Goal: Information Seeking & Learning: Understand process/instructions

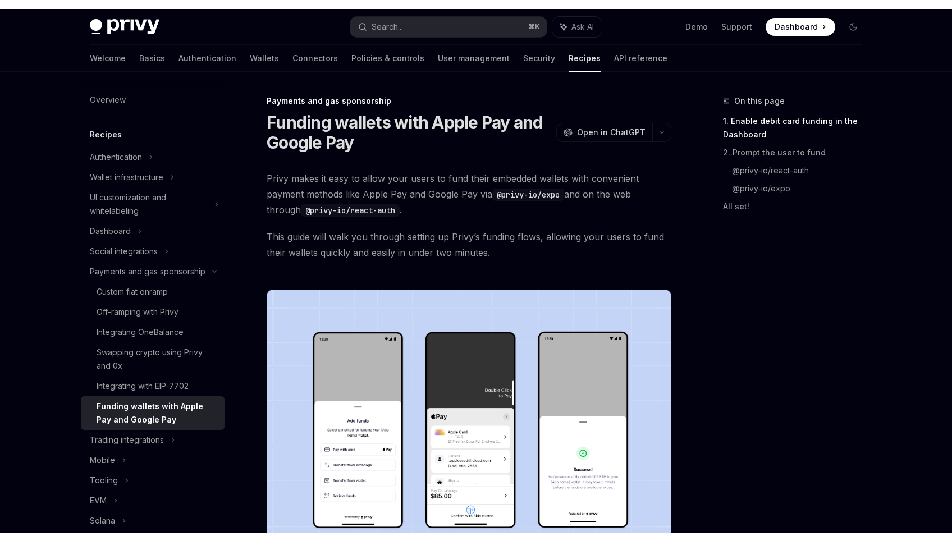
scroll to position [700, 0]
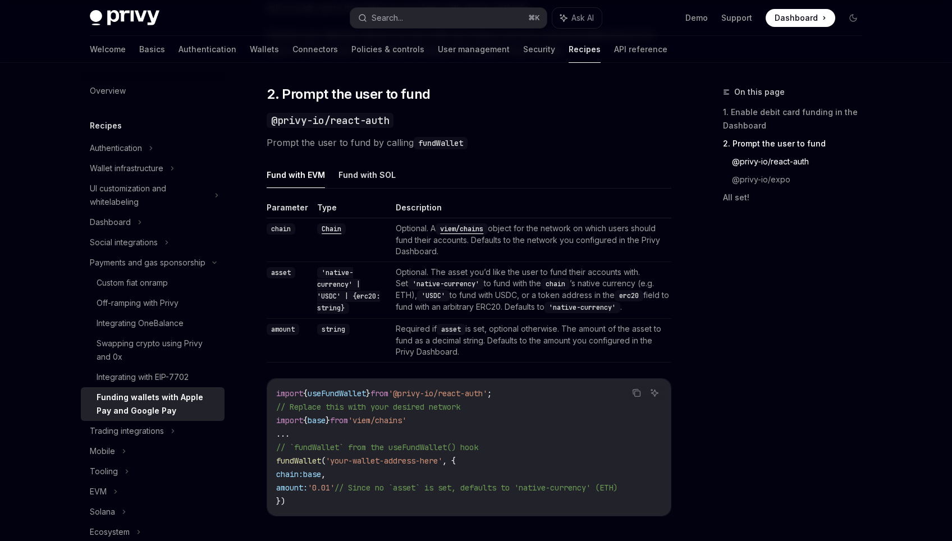
click at [521, 297] on td "Optional. The asset you’d like the user to fund their accounts with. Set 'nativ…" at bounding box center [531, 290] width 280 height 57
click at [541, 278] on code "chain" at bounding box center [555, 283] width 29 height 11
click at [496, 288] on td "Optional. The asset you’d like the user to fund their accounts with. Set 'nativ…" at bounding box center [531, 290] width 280 height 57
click at [392, 212] on th "Description" at bounding box center [531, 210] width 280 height 16
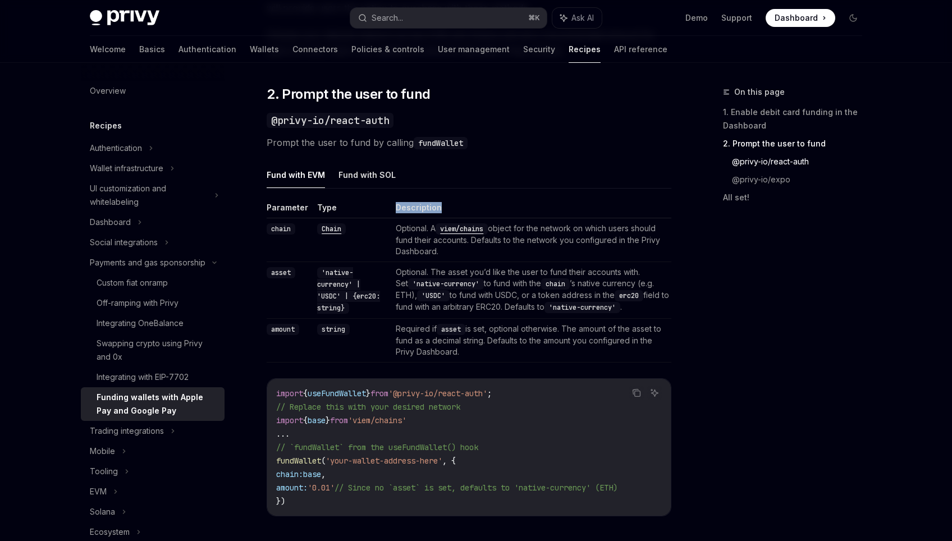
click at [392, 212] on th "Description" at bounding box center [531, 210] width 280 height 16
click at [397, 210] on th "Description" at bounding box center [531, 210] width 280 height 16
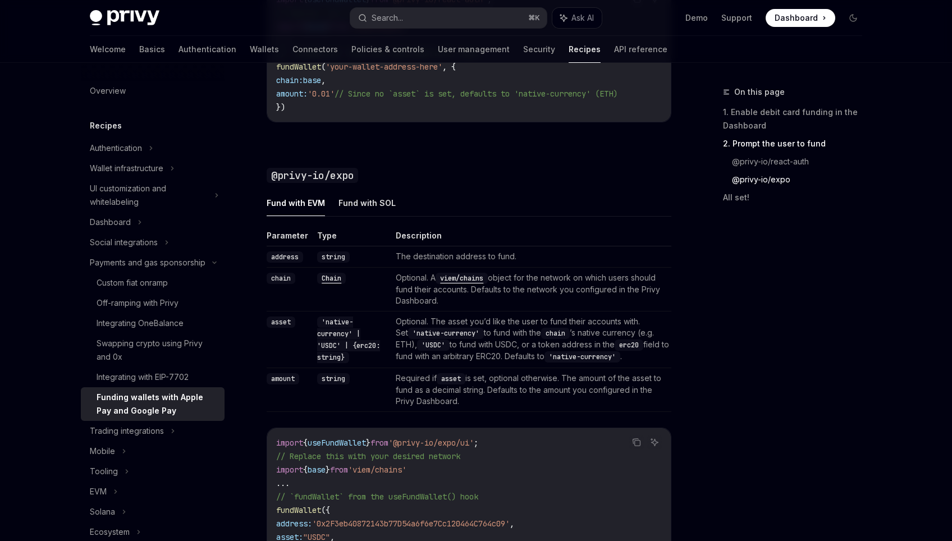
scroll to position [1097, 0]
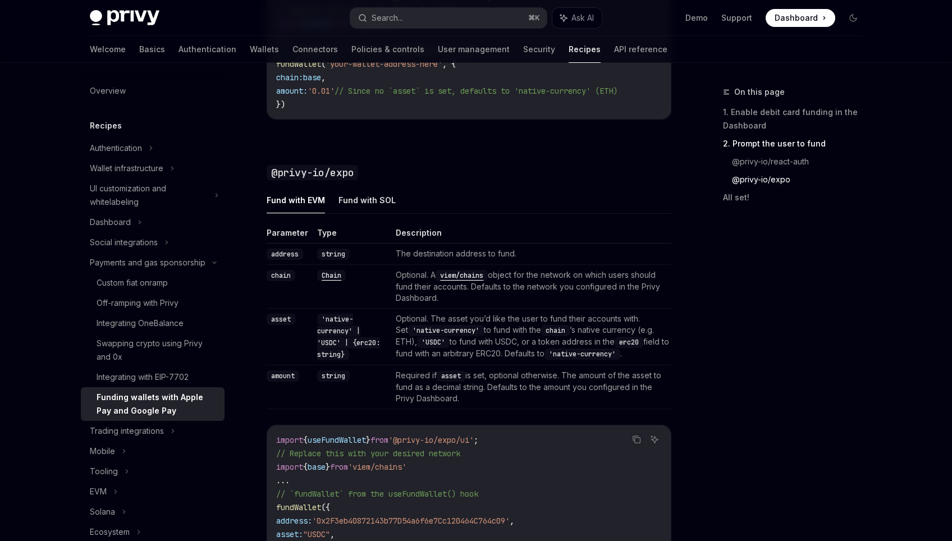
click at [419, 331] on td "Optional. The asset you’d like the user to fund their accounts with. Set 'nativ…" at bounding box center [531, 337] width 280 height 57
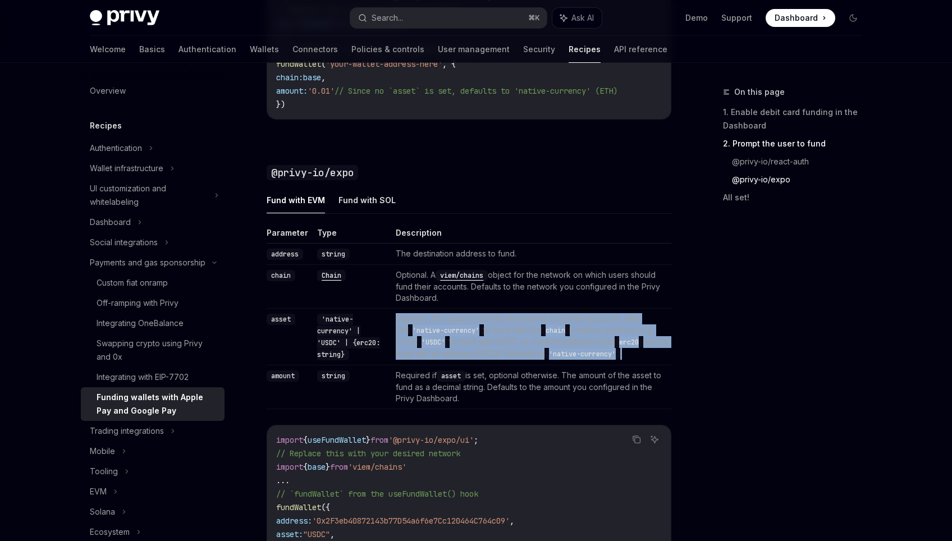
click at [419, 331] on td "Optional. The asset you’d like the user to fund their accounts with. Set 'nativ…" at bounding box center [531, 337] width 280 height 57
click at [454, 331] on td "Optional. The asset you’d like the user to fund their accounts with. Set 'nativ…" at bounding box center [531, 337] width 280 height 57
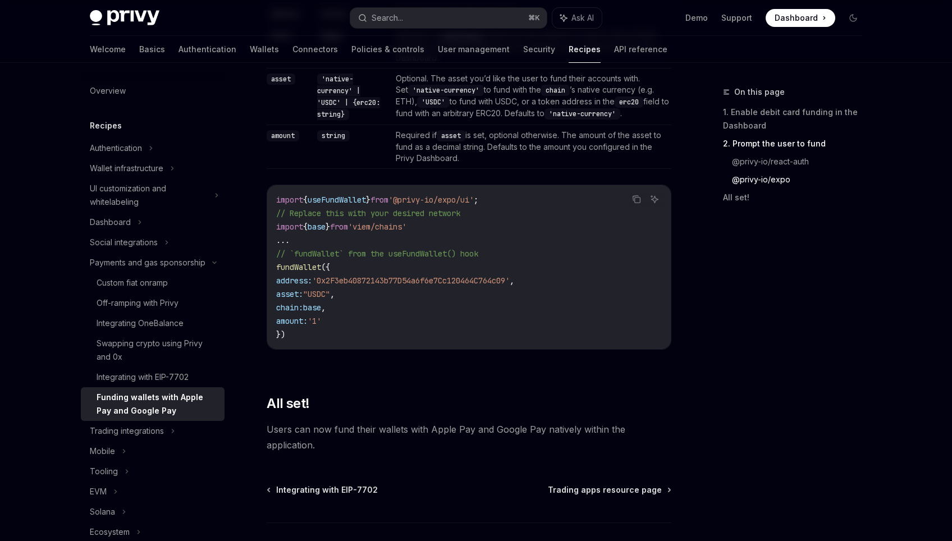
scroll to position [1393, 0]
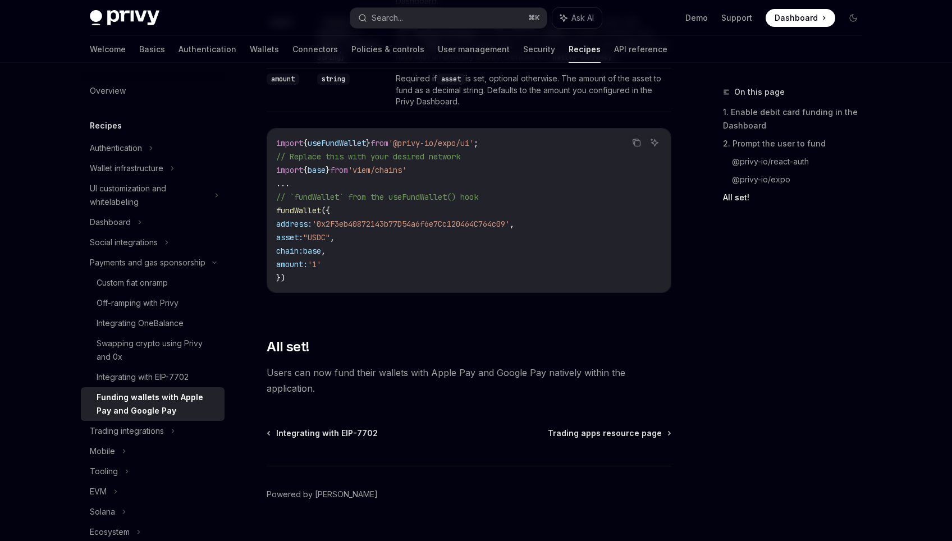
click at [484, 396] on span "Users can now fund their wallets with Apple Pay and Google Pay natively within …" at bounding box center [469, 380] width 405 height 31
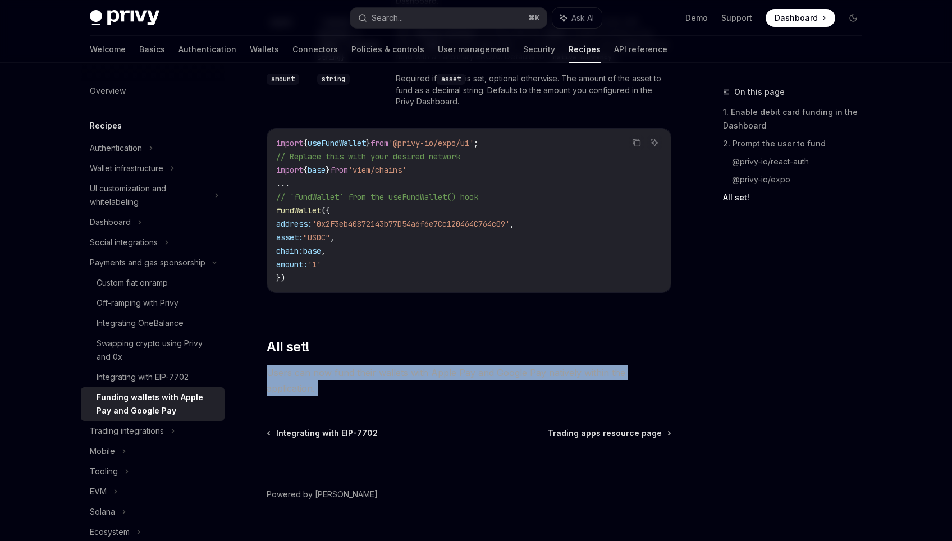
click at [484, 396] on span "Users can now fund their wallets with Apple Pay and Google Pay natively within …" at bounding box center [469, 380] width 405 height 31
click at [484, 382] on span "Users can now fund their wallets with Apple Pay and Google Pay natively within …" at bounding box center [469, 380] width 405 height 31
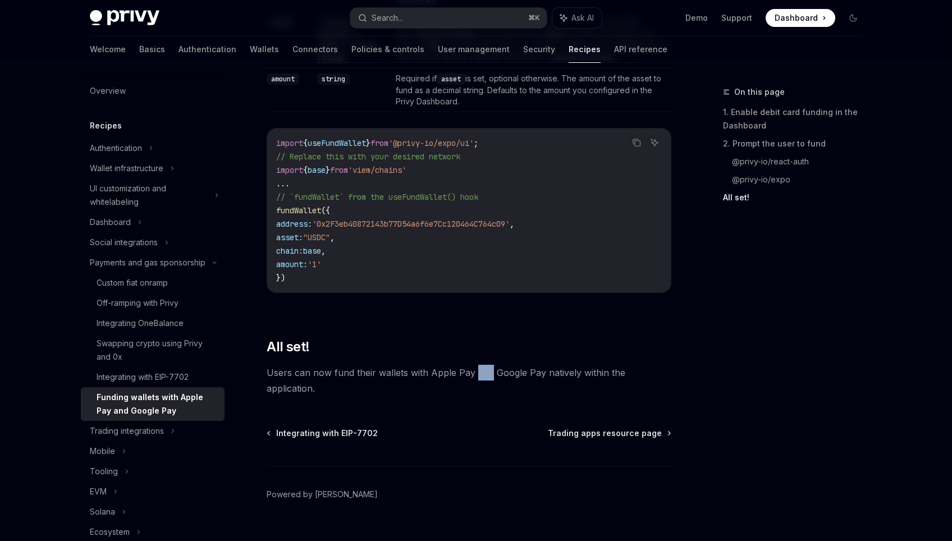
click at [484, 382] on span "Users can now fund their wallets with Apple Pay and Google Pay natively within …" at bounding box center [469, 380] width 405 height 31
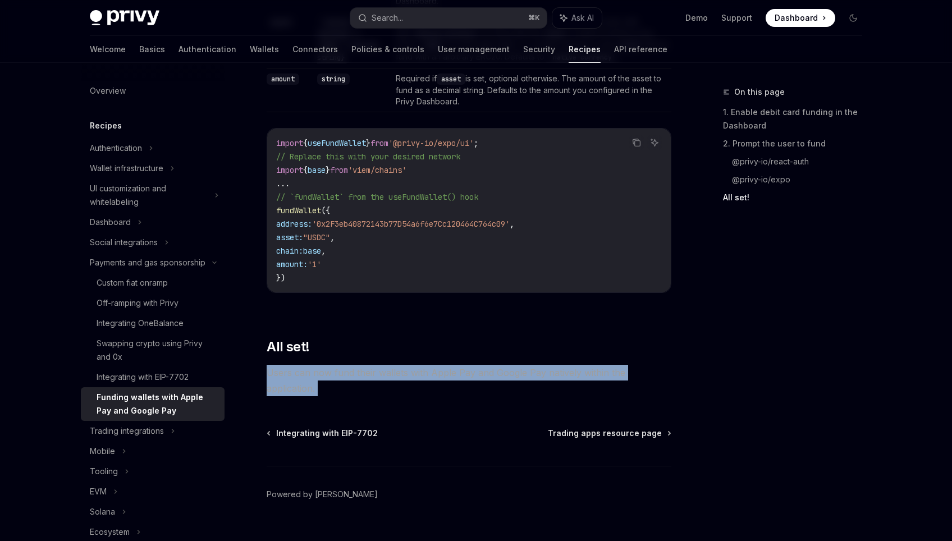
click at [484, 382] on span "Users can now fund their wallets with Apple Pay and Google Pay natively within …" at bounding box center [469, 380] width 405 height 31
click at [498, 387] on span "Users can now fund their wallets with Apple Pay and Google Pay natively within …" at bounding box center [469, 380] width 405 height 31
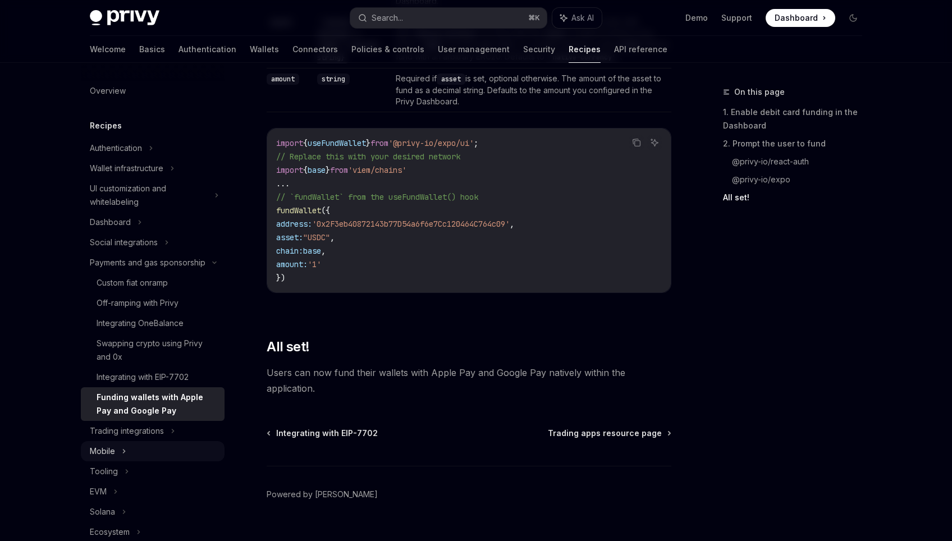
click at [116, 452] on div "Mobile" at bounding box center [153, 451] width 144 height 20
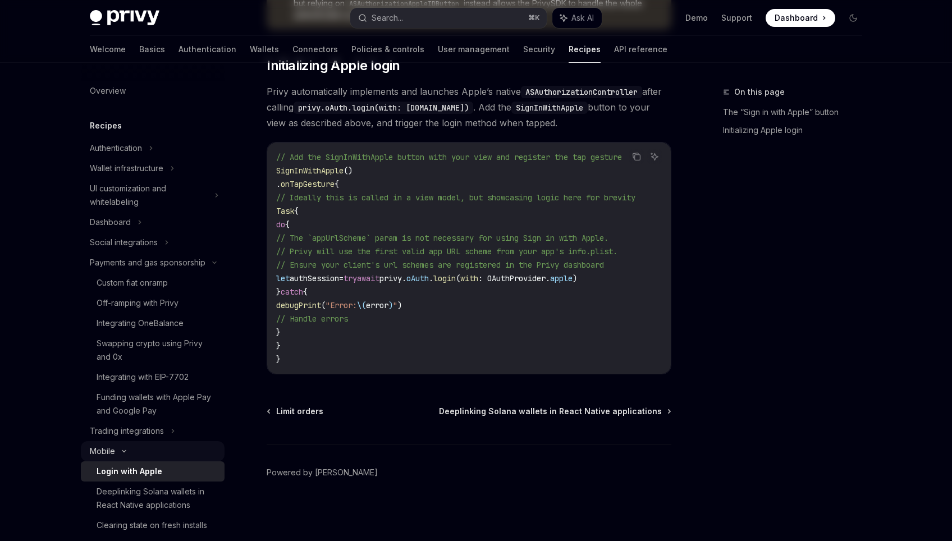
type textarea "*"
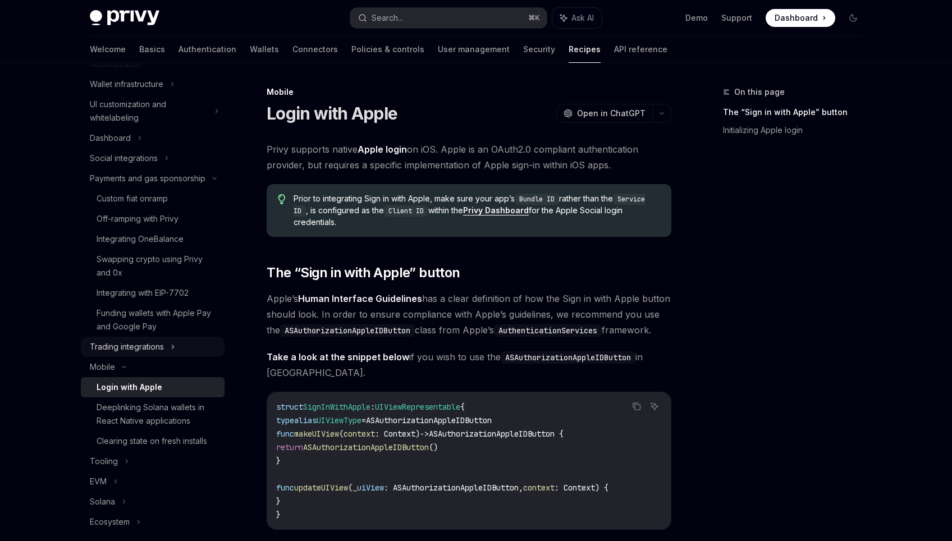
scroll to position [85, 0]
click at [462, 206] on span "Prior to integrating Sign in with Apple, make sure your app’s Bundle ID rather …" at bounding box center [477, 210] width 366 height 35
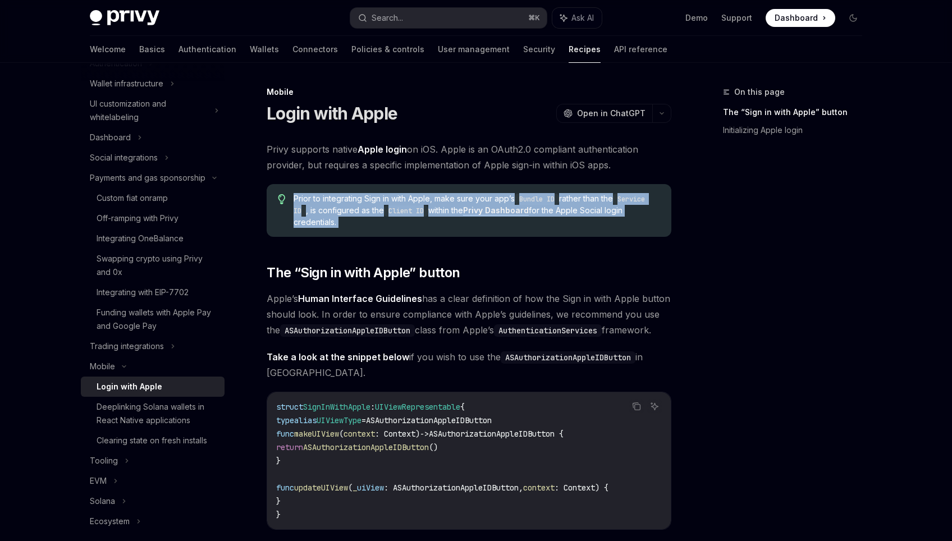
click at [462, 206] on span "Prior to integrating Sign in with Apple, make sure your app’s Bundle ID rather …" at bounding box center [477, 210] width 366 height 35
click at [451, 222] on span "Prior to integrating Sign in with Apple, make sure your app’s Bundle ID rather …" at bounding box center [477, 210] width 366 height 35
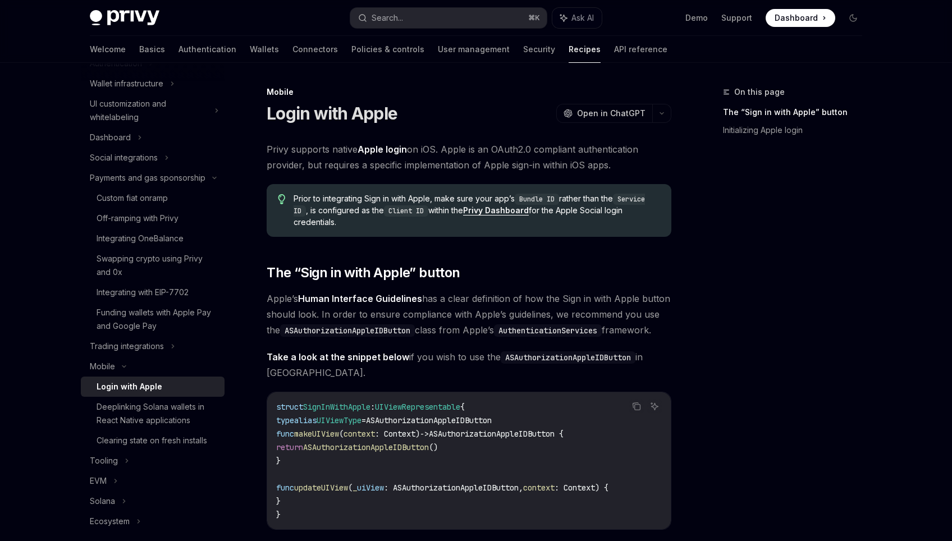
click at [490, 211] on link "Privy Dashboard" at bounding box center [496, 210] width 66 height 10
drag, startPoint x: 434, startPoint y: 199, endPoint x: 356, endPoint y: 219, distance: 81.0
click at [355, 219] on span "Prior to integrating Sign in with Apple, make sure your app’s Bundle ID rather …" at bounding box center [477, 210] width 366 height 35
copy span "make sure your app’s Bundle ID rather than the Service ID , is configured as th…"
click at [526, 232] on div "Prior to integrating Sign in with Apple, make sure your app’s Bundle ID rather …" at bounding box center [469, 210] width 405 height 53
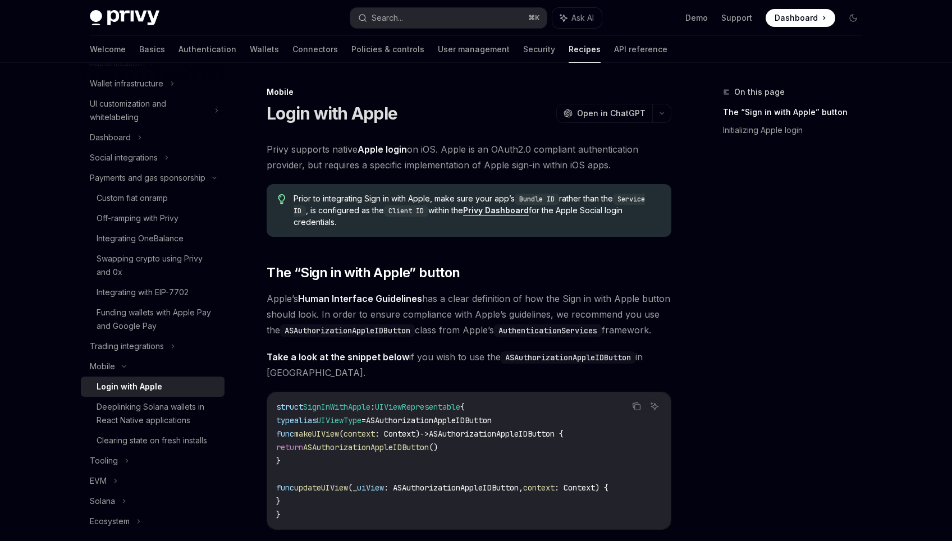
click at [526, 232] on div "Prior to integrating Sign in with Apple, make sure your app’s Bundle ID rather …" at bounding box center [469, 210] width 405 height 53
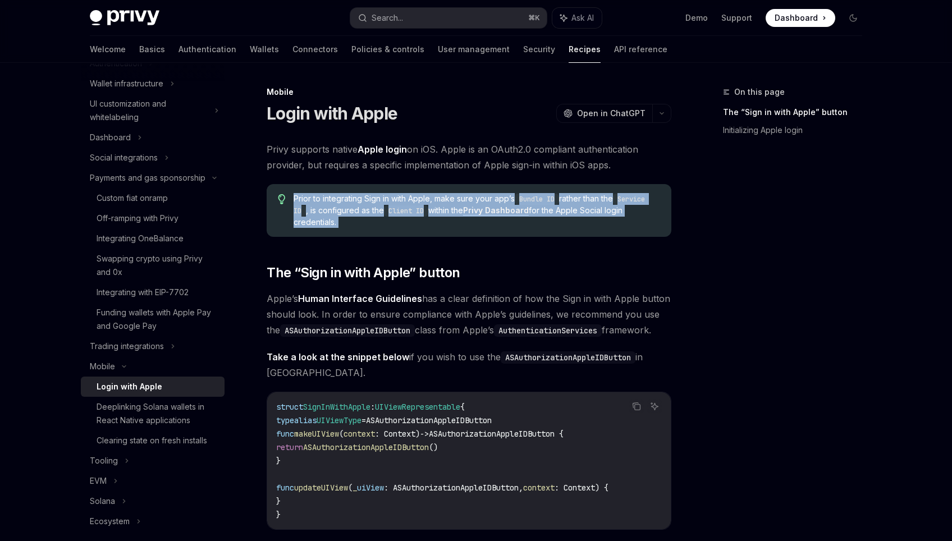
click at [526, 232] on div "Prior to integrating Sign in with Apple, make sure your app’s Bundle ID rather …" at bounding box center [469, 210] width 405 height 53
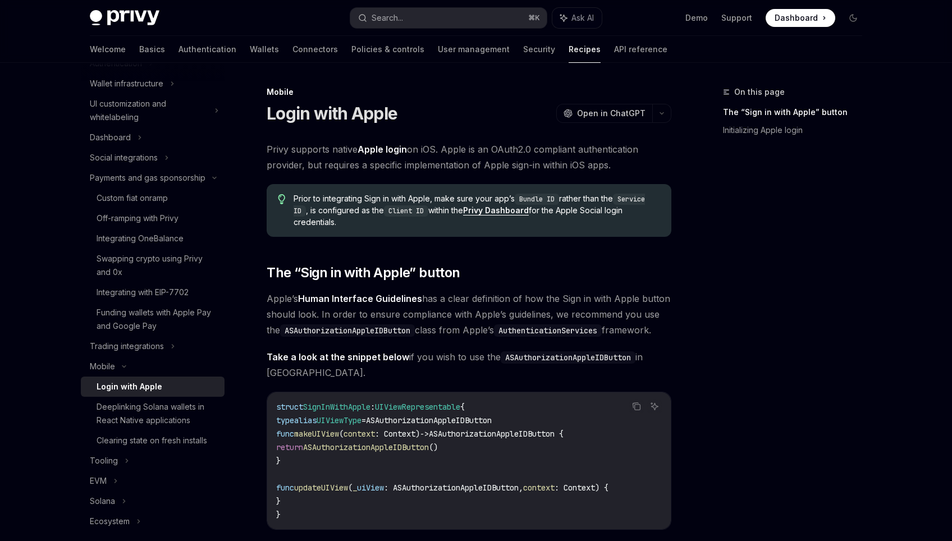
click at [457, 310] on span "Apple’s Human Interface Guidelines has a clear definition of how the Sign in wi…" at bounding box center [469, 314] width 405 height 47
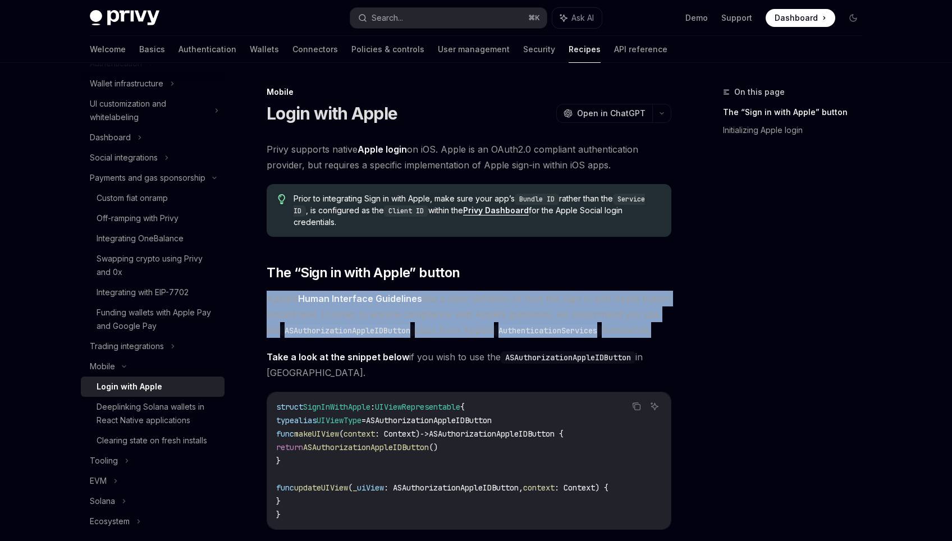
click at [457, 310] on span "Apple’s Human Interface Guidelines has a clear definition of how the Sign in wi…" at bounding box center [469, 314] width 405 height 47
click at [439, 316] on span "Apple’s Human Interface Guidelines has a clear definition of how the Sign in wi…" at bounding box center [469, 314] width 405 height 47
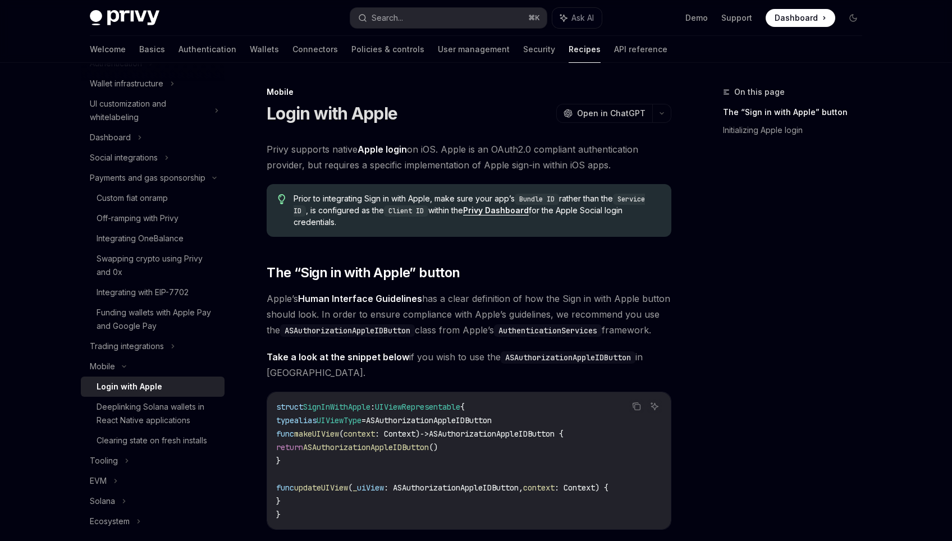
click at [353, 296] on link "Human Interface Guidelines" at bounding box center [360, 299] width 124 height 12
click at [503, 333] on code "AuthenticationServices" at bounding box center [548, 330] width 108 height 12
click at [447, 365] on span "Take a look at the snippet below if you wish to use the ASAuthorizationAppleIDB…" at bounding box center [469, 364] width 405 height 31
click at [450, 359] on span "Take a look at the snippet below if you wish to use the ASAuthorizationAppleIDB…" at bounding box center [469, 364] width 405 height 31
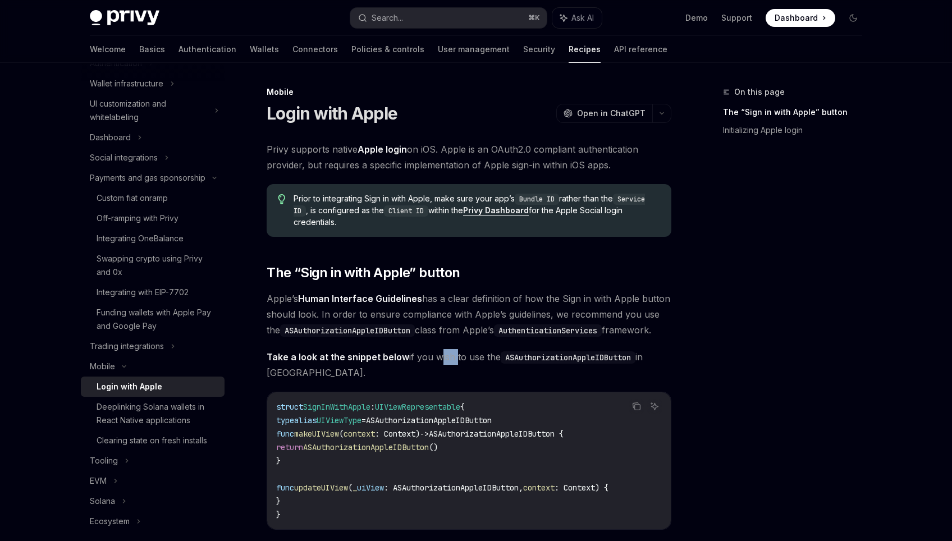
click at [450, 359] on span "Take a look at the snippet below if you wish to use the ASAuthorizationAppleIDB…" at bounding box center [469, 364] width 405 height 31
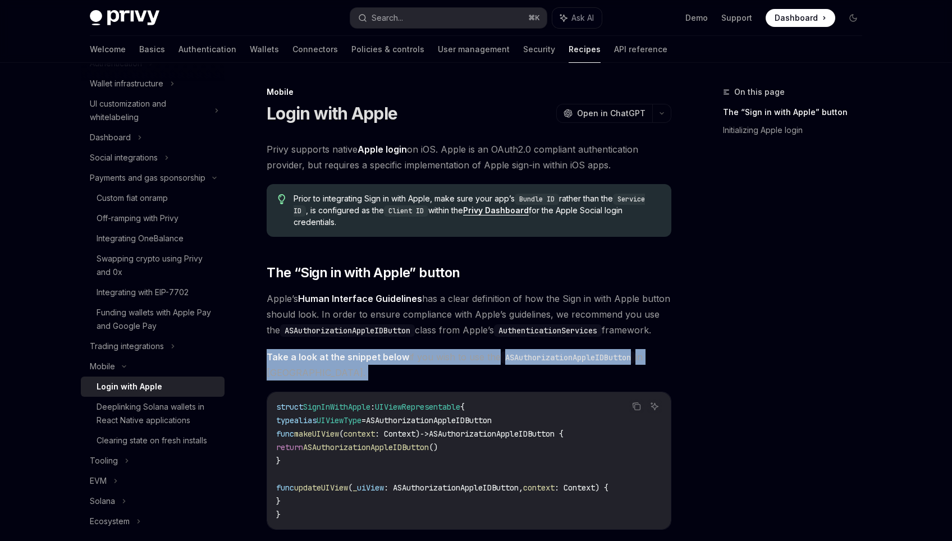
click at [450, 359] on span "Take a look at the snippet below if you wish to use the ASAuthorizationAppleIDB…" at bounding box center [469, 364] width 405 height 31
click at [455, 359] on span "Take a look at the snippet below if you wish to use the ASAuthorizationAppleIDB…" at bounding box center [469, 364] width 405 height 31
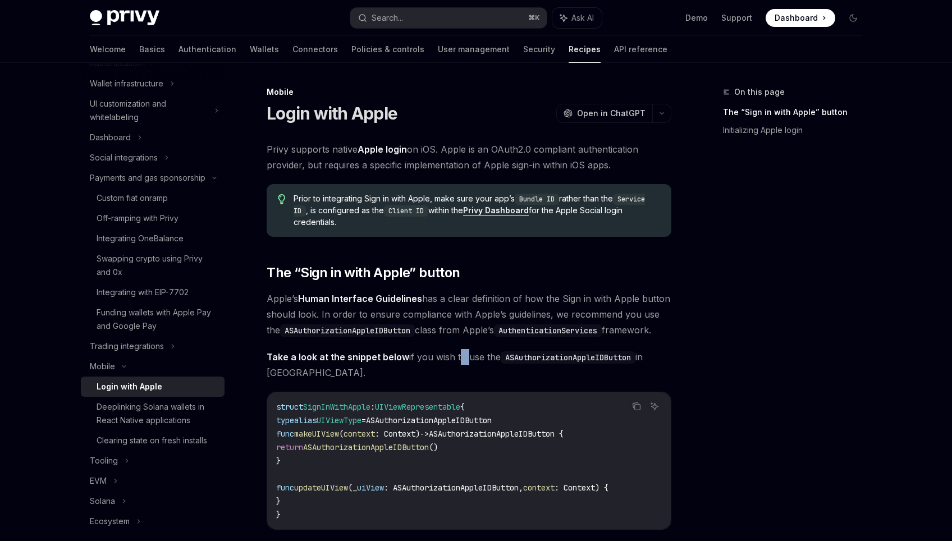
click at [455, 359] on span "Take a look at the snippet below if you wish to use the ASAuthorizationAppleIDB…" at bounding box center [469, 364] width 405 height 31
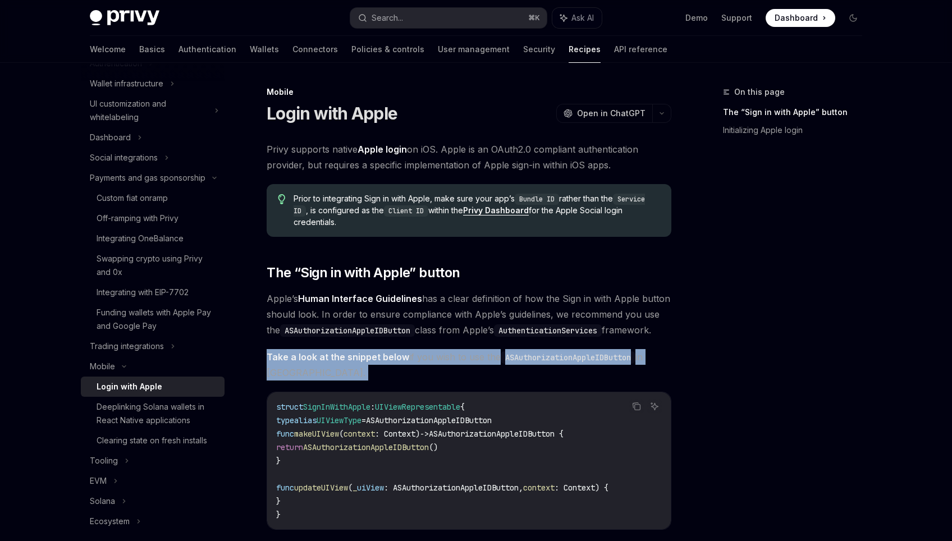
click at [455, 359] on span "Take a look at the snippet below if you wish to use the ASAuthorizationAppleIDB…" at bounding box center [469, 364] width 405 height 31
click at [463, 359] on span "Take a look at the snippet below if you wish to use the ASAuthorizationAppleIDB…" at bounding box center [469, 364] width 405 height 31
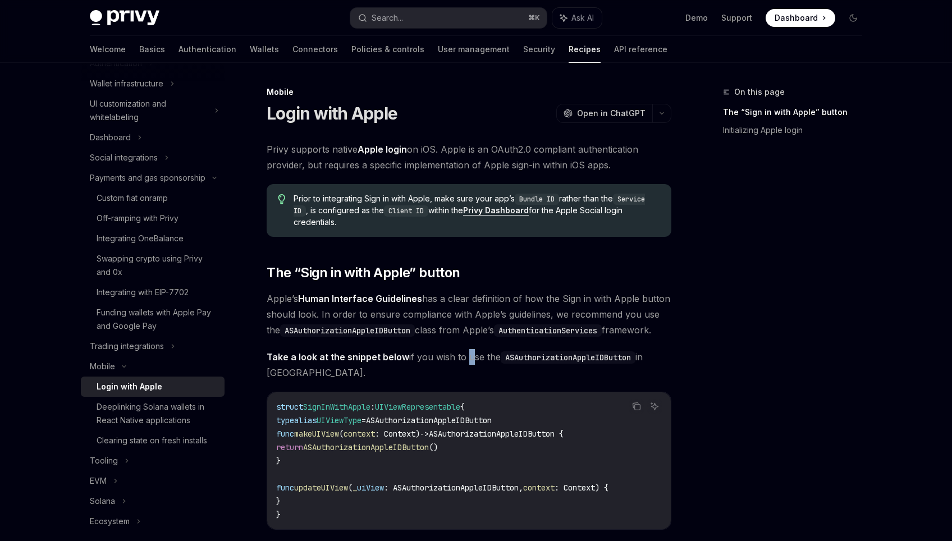
click at [463, 359] on span "Take a look at the snippet below if you wish to use the ASAuthorizationAppleIDB…" at bounding box center [469, 364] width 405 height 31
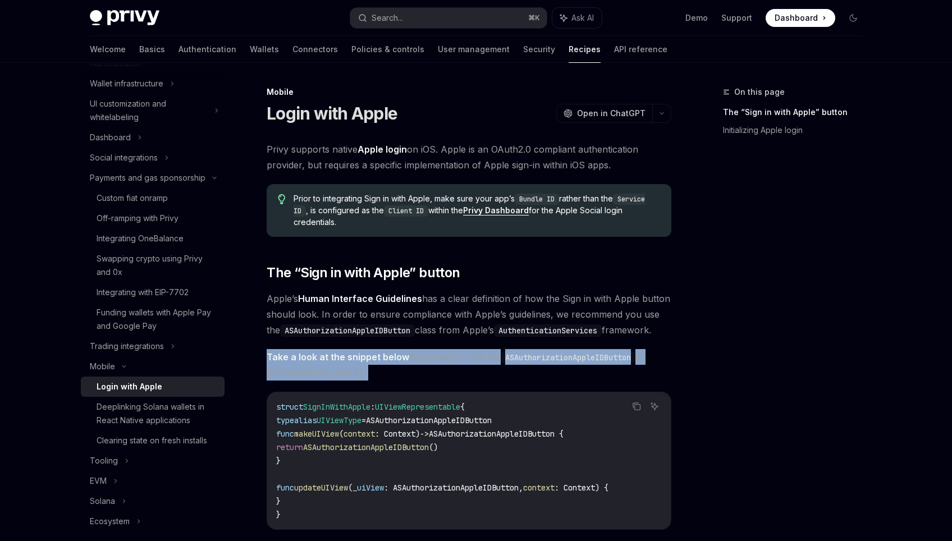
click at [463, 359] on span "Take a look at the snippet below if you wish to use the ASAuthorizationAppleIDB…" at bounding box center [469, 364] width 405 height 31
click at [458, 358] on span "Take a look at the snippet below if you wish to use the ASAuthorizationAppleIDB…" at bounding box center [469, 364] width 405 height 31
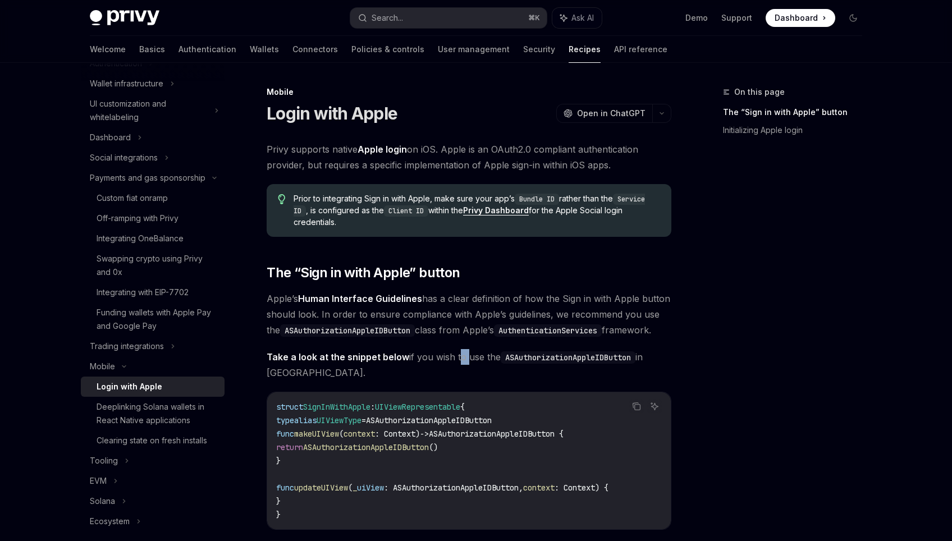
click at [458, 358] on span "Take a look at the snippet below if you wish to use the ASAuthorizationAppleIDB…" at bounding box center [469, 364] width 405 height 31
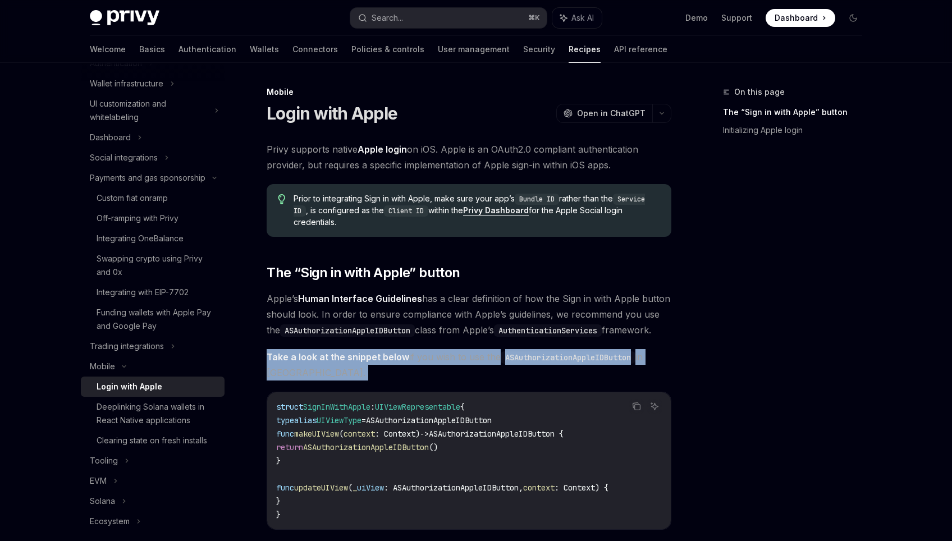
click at [458, 358] on span "Take a look at the snippet below if you wish to use the ASAuthorizationAppleIDB…" at bounding box center [469, 364] width 405 height 31
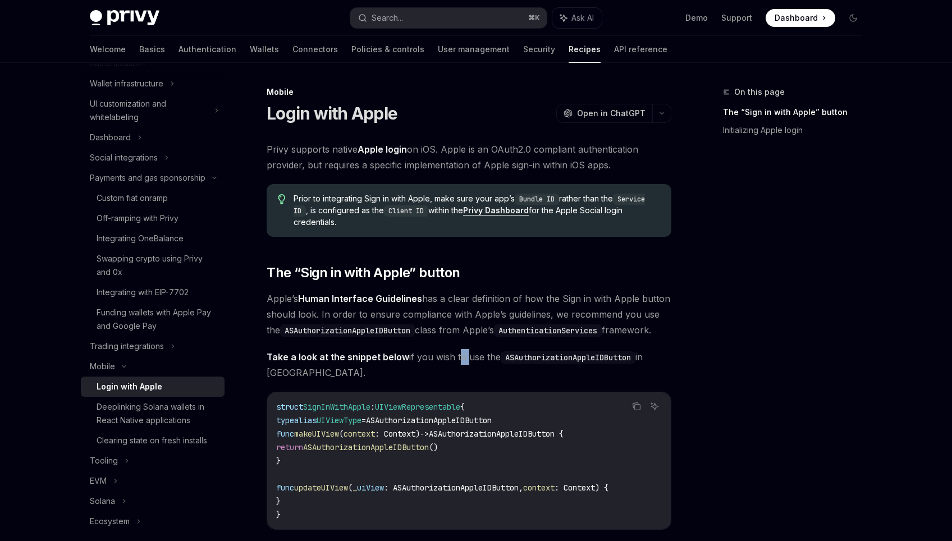
click at [458, 358] on span "Take a look at the snippet below if you wish to use the ASAuthorizationAppleIDB…" at bounding box center [469, 364] width 405 height 31
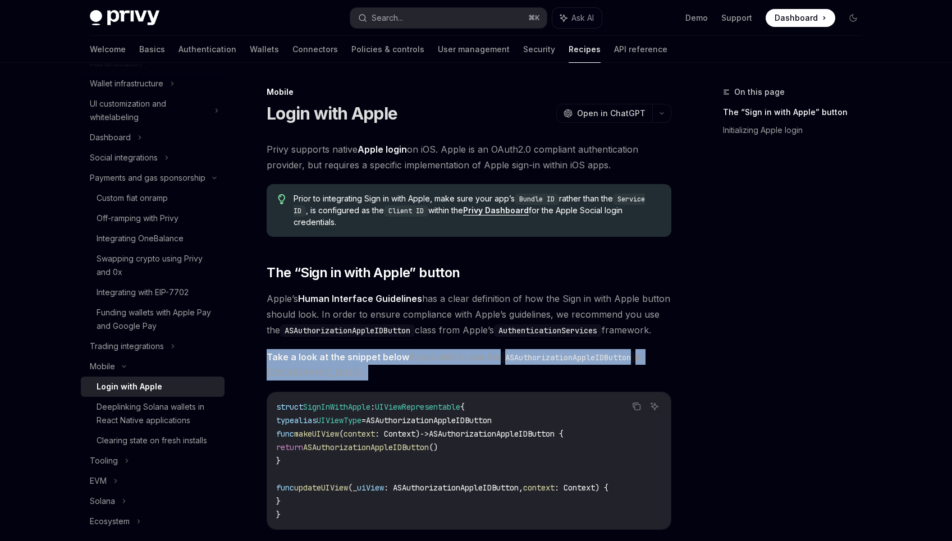
click at [458, 358] on span "Take a look at the snippet below if you wish to use the ASAuthorizationAppleIDB…" at bounding box center [469, 364] width 405 height 31
click at [435, 358] on span "Take a look at the snippet below if you wish to use the ASAuthorizationAppleIDB…" at bounding box center [469, 364] width 405 height 31
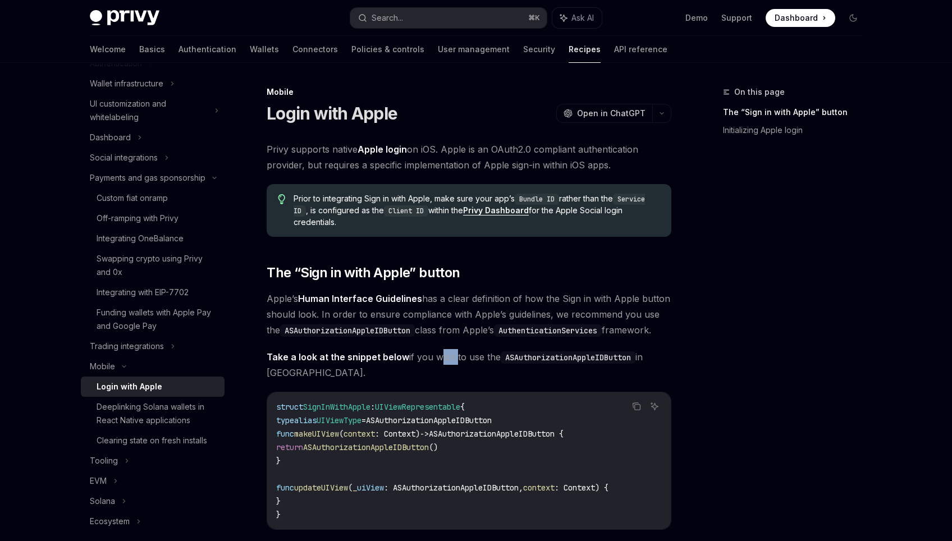
click at [435, 358] on span "Take a look at the snippet below if you wish to use the ASAuthorizationAppleIDB…" at bounding box center [469, 364] width 405 height 31
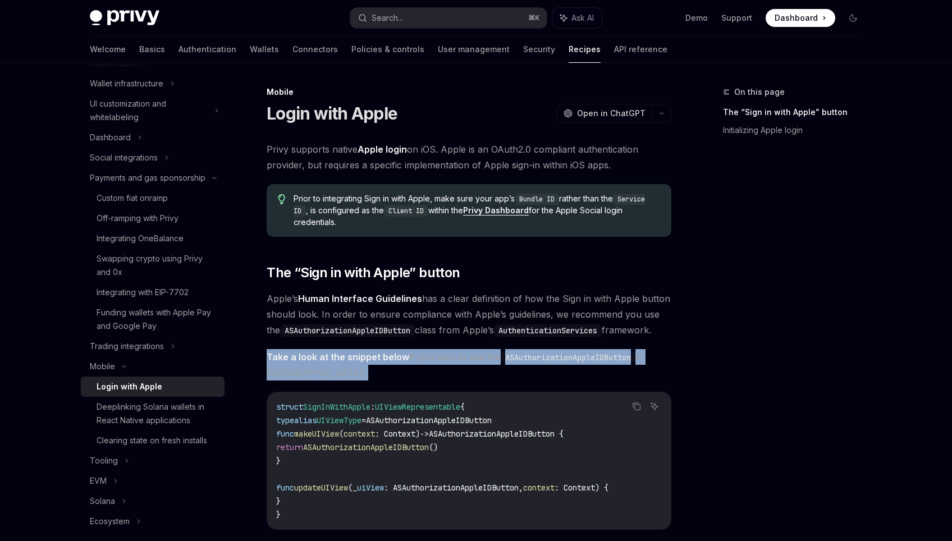
click at [435, 358] on span "Take a look at the snippet below if you wish to use the ASAuthorizationAppleIDB…" at bounding box center [469, 364] width 405 height 31
click at [453, 358] on span "Take a look at the snippet below if you wish to use the ASAuthorizationAppleIDB…" at bounding box center [469, 364] width 405 height 31
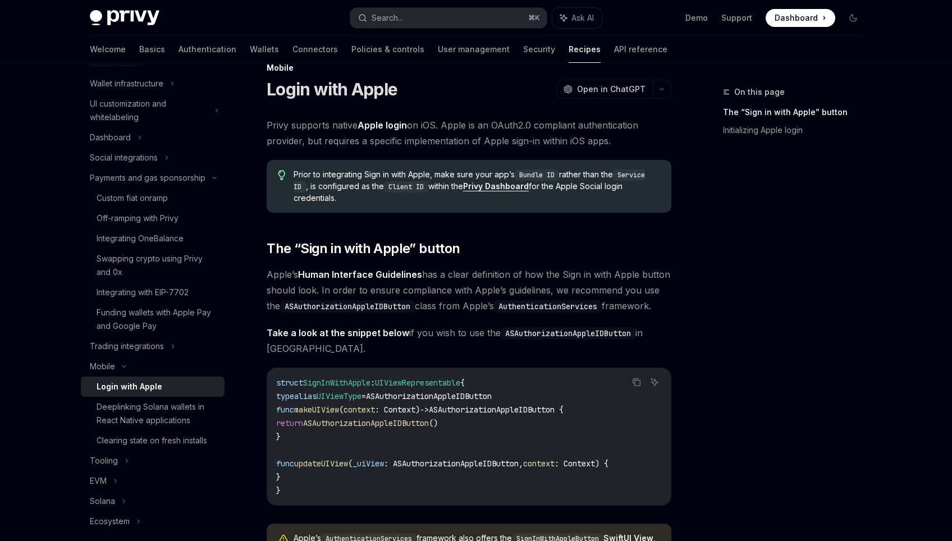
scroll to position [33, 0]
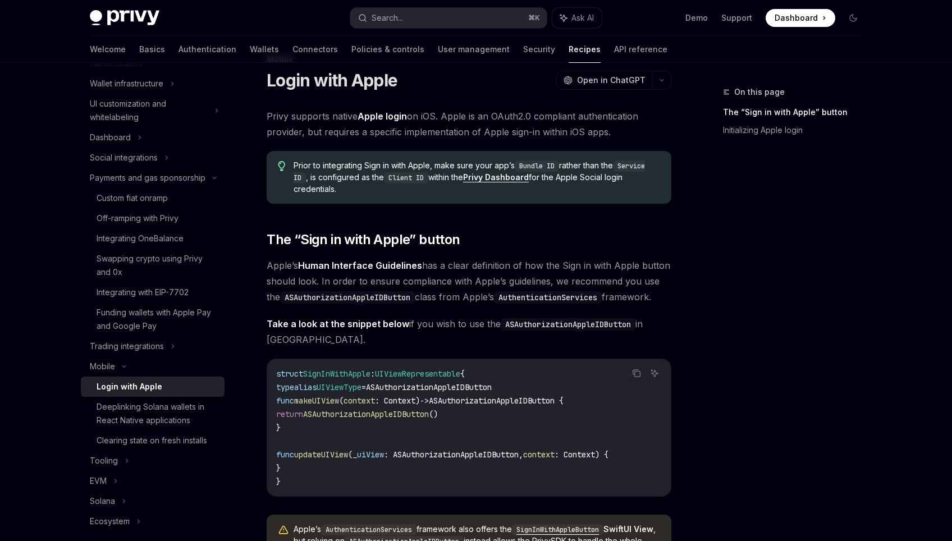
click at [528, 296] on code "AuthenticationServices" at bounding box center [548, 297] width 108 height 12
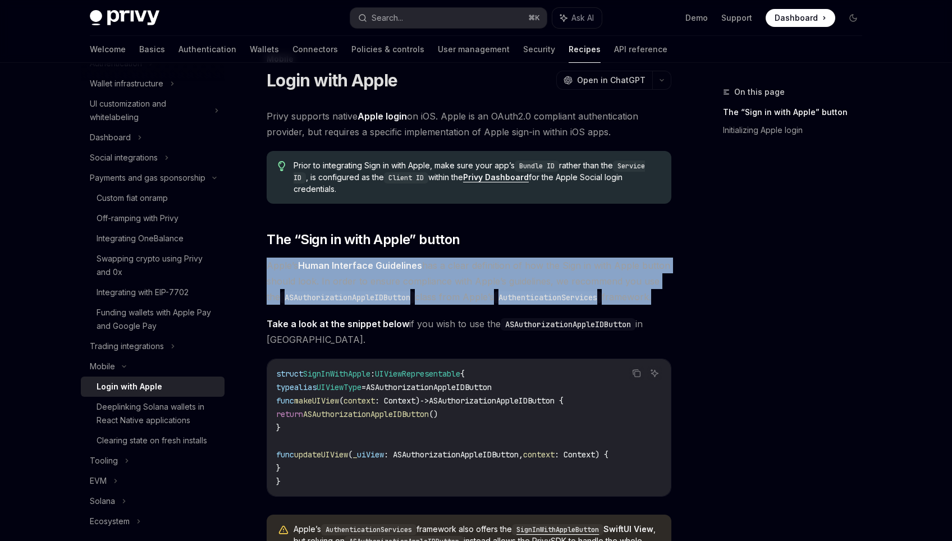
click at [528, 296] on code "AuthenticationServices" at bounding box center [548, 297] width 108 height 12
click at [494, 296] on code "AuthenticationServices" at bounding box center [548, 297] width 108 height 12
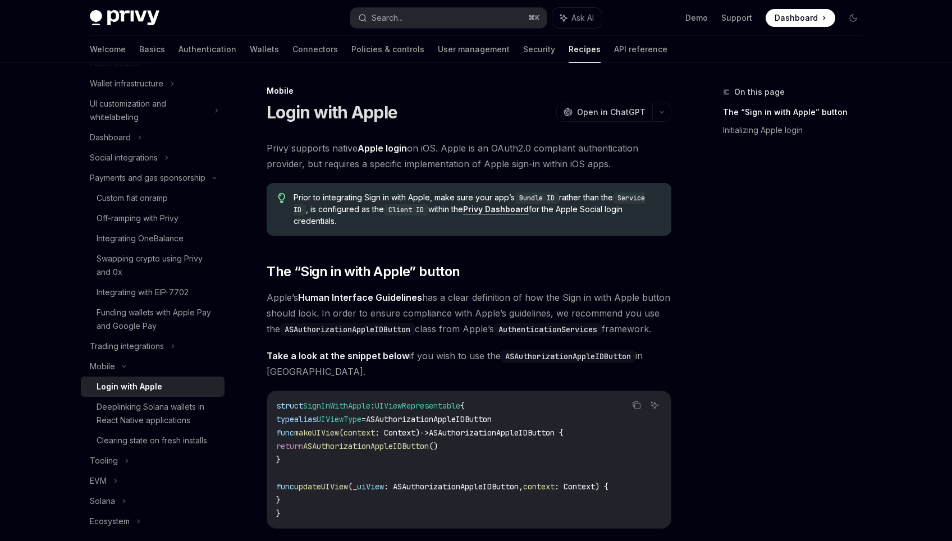
scroll to position [0, 0]
drag, startPoint x: 342, startPoint y: 198, endPoint x: 458, endPoint y: 198, distance: 115.6
click at [458, 198] on span "Prior to integrating Sign in with Apple, make sure your app’s Bundle ID rather …" at bounding box center [477, 210] width 366 height 35
drag, startPoint x: 320, startPoint y: 199, endPoint x: 511, endPoint y: 198, distance: 191.4
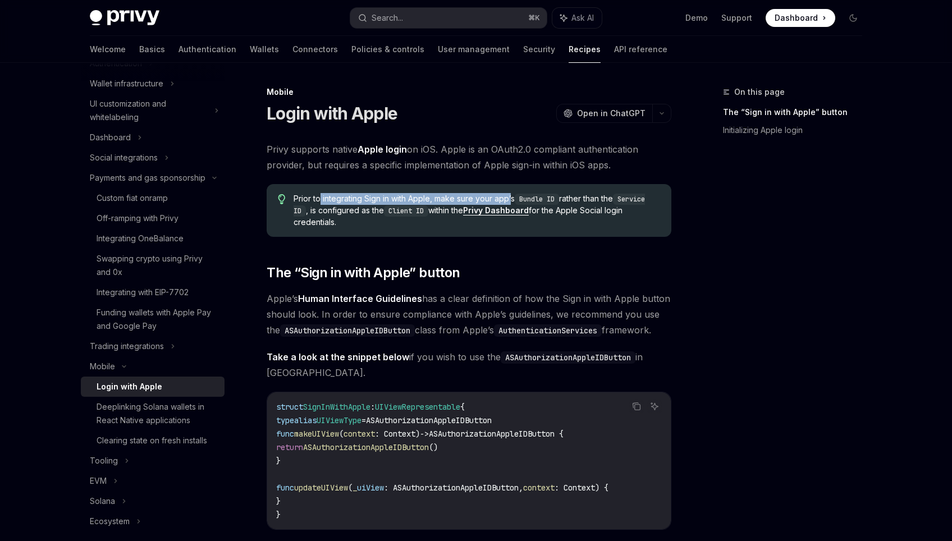
click at [512, 198] on span "Prior to integrating Sign in with Apple, make sure your app’s Bundle ID rather …" at bounding box center [477, 210] width 366 height 35
click at [511, 198] on span "Prior to integrating Sign in with Apple, make sure your app’s Bundle ID rather …" at bounding box center [477, 210] width 366 height 35
click at [534, 200] on code "Bundle ID" at bounding box center [537, 199] width 44 height 11
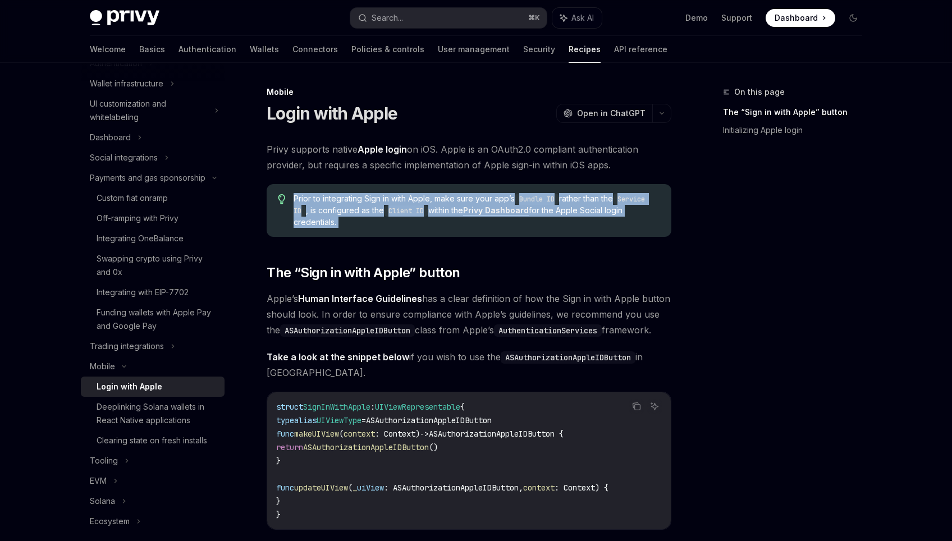
click at [534, 200] on code "Bundle ID" at bounding box center [537, 199] width 44 height 11
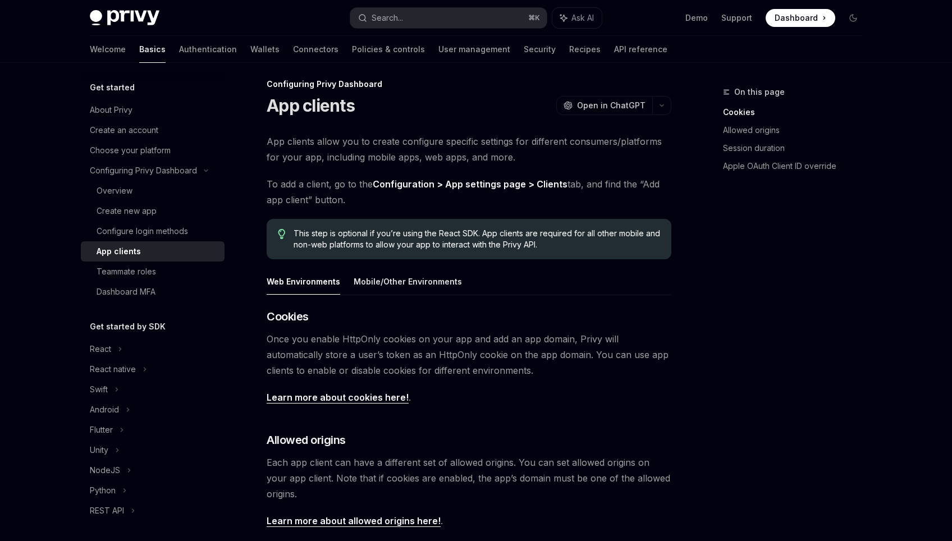
scroll to position [7, 0]
